Goal: Transaction & Acquisition: Purchase product/service

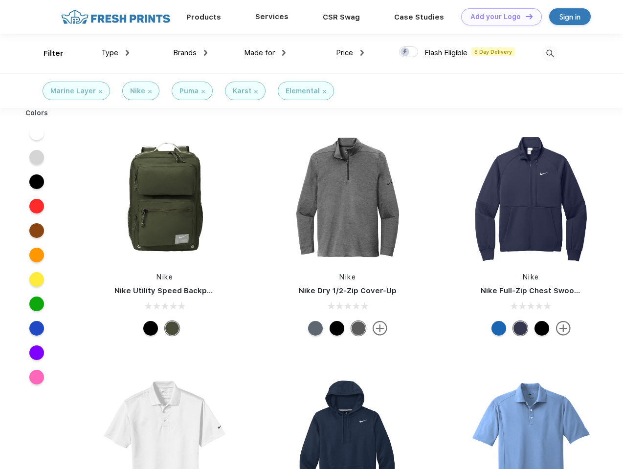
scroll to position [0, 0]
click at [498, 17] on link "Add your Logo Design Tool" at bounding box center [501, 16] width 81 height 17
click at [0, 0] on div "Design Tool" at bounding box center [0, 0] width 0 height 0
click at [525, 16] on link "Add your Logo Design Tool" at bounding box center [501, 16] width 81 height 17
click at [47, 53] on div "Filter" at bounding box center [54, 53] width 20 height 11
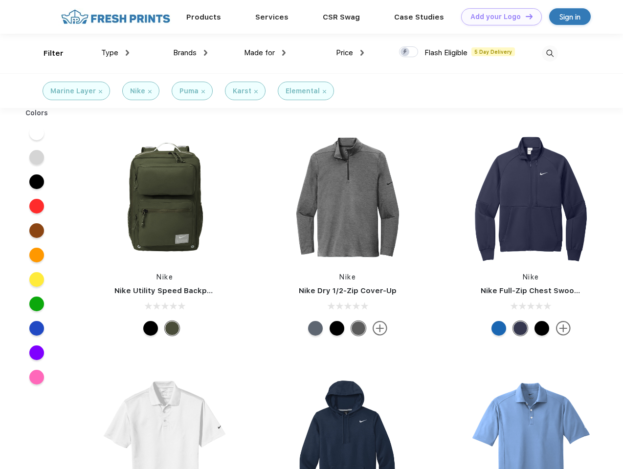
click at [115, 53] on span "Type" at bounding box center [109, 52] width 17 height 9
click at [190, 53] on span "Brands" at bounding box center [184, 52] width 23 height 9
click at [265, 53] on span "Made for" at bounding box center [259, 52] width 31 height 9
click at [350, 53] on span "Price" at bounding box center [344, 52] width 17 height 9
click at [409, 52] on div at bounding box center [408, 51] width 19 height 11
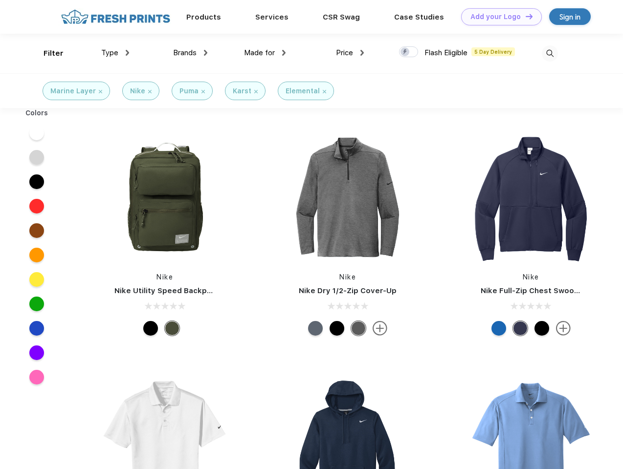
click at [405, 52] on input "checkbox" at bounding box center [402, 49] width 6 height 6
click at [550, 53] on img at bounding box center [550, 53] width 16 height 16
